Goal: Information Seeking & Learning: Check status

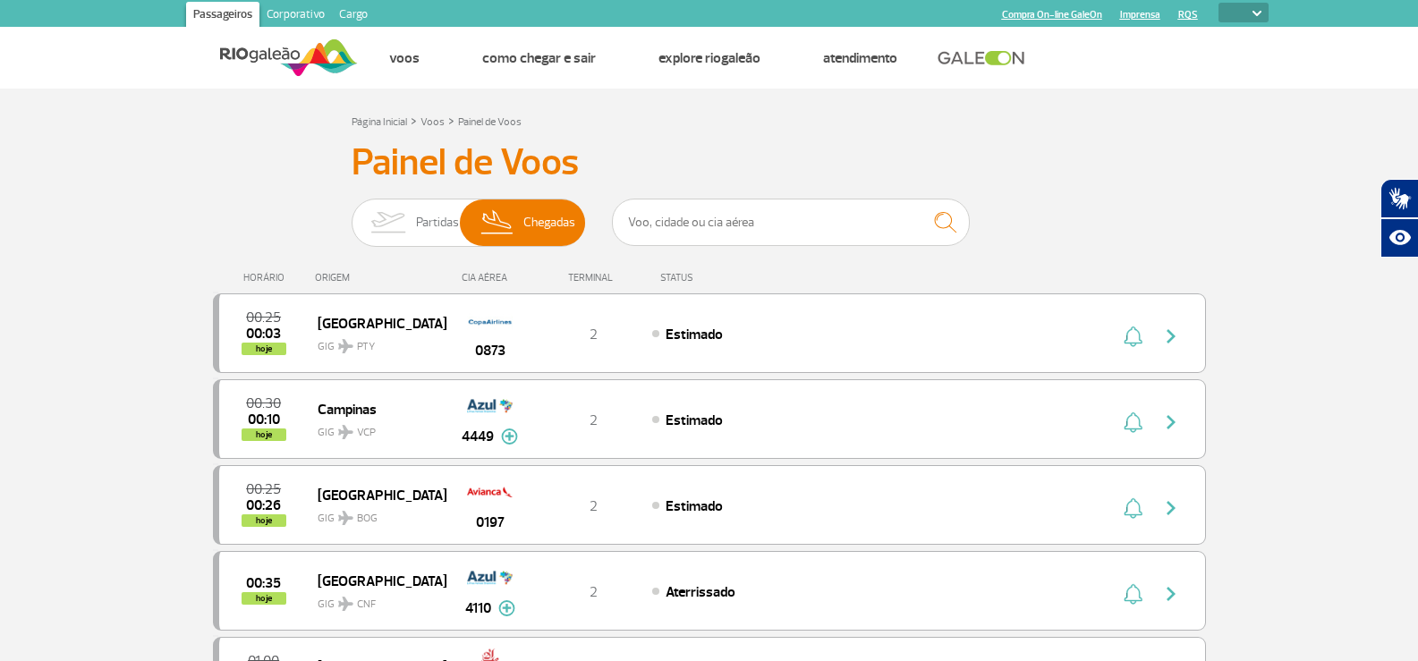
select select
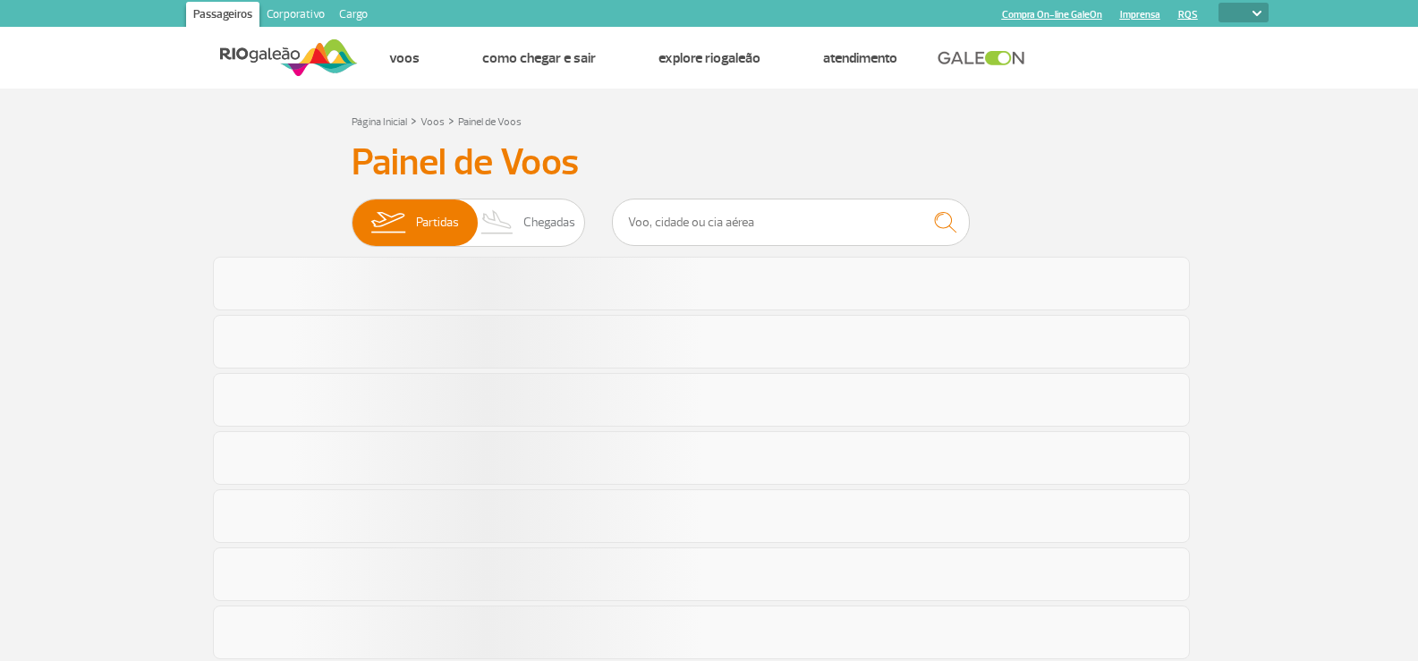
select select
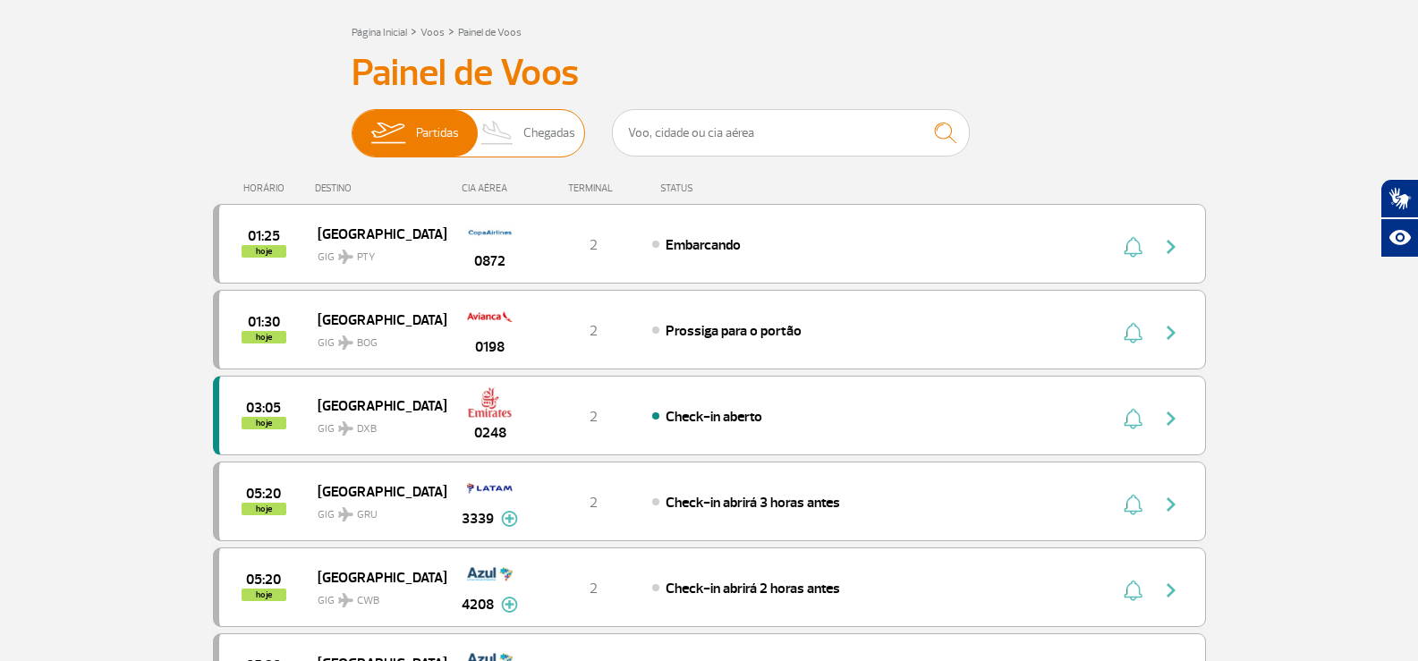
click at [513, 128] on img at bounding box center [497, 133] width 53 height 47
click at [352, 124] on input "Partidas Chegadas" at bounding box center [352, 124] width 0 height 0
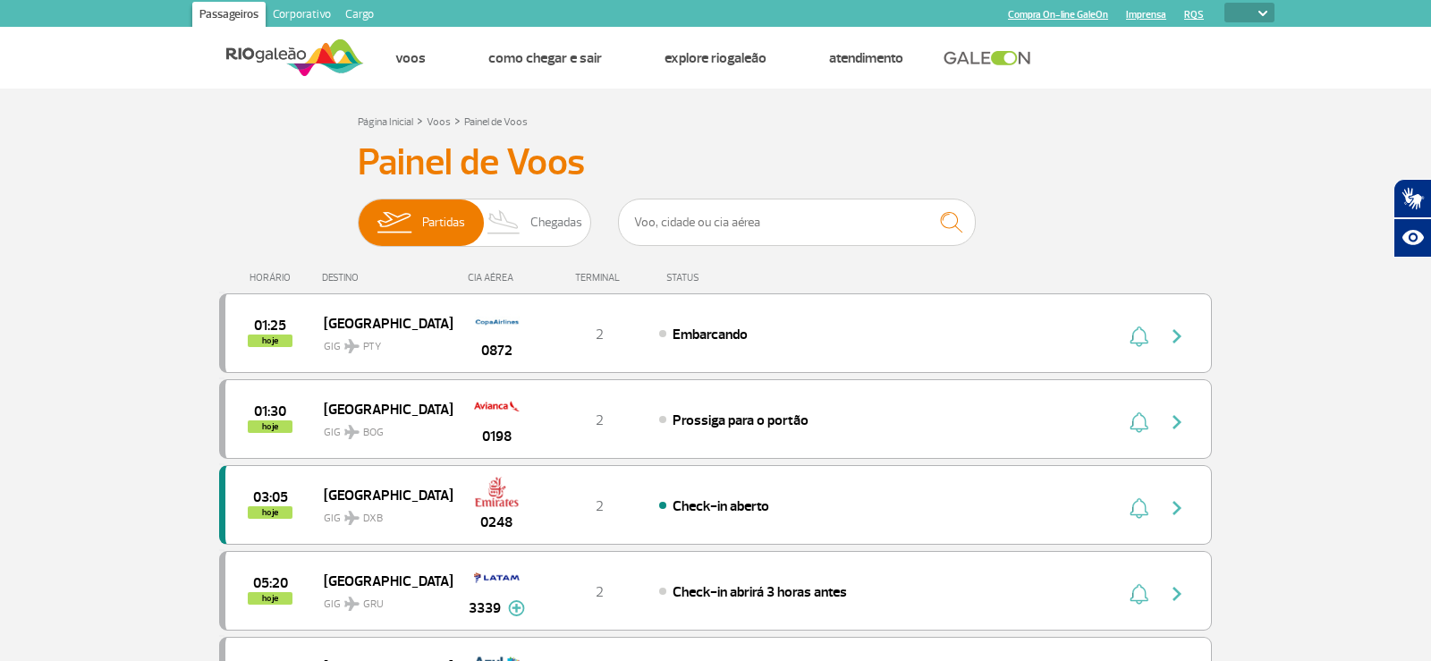
select select
